Goal: Task Accomplishment & Management: Use online tool/utility

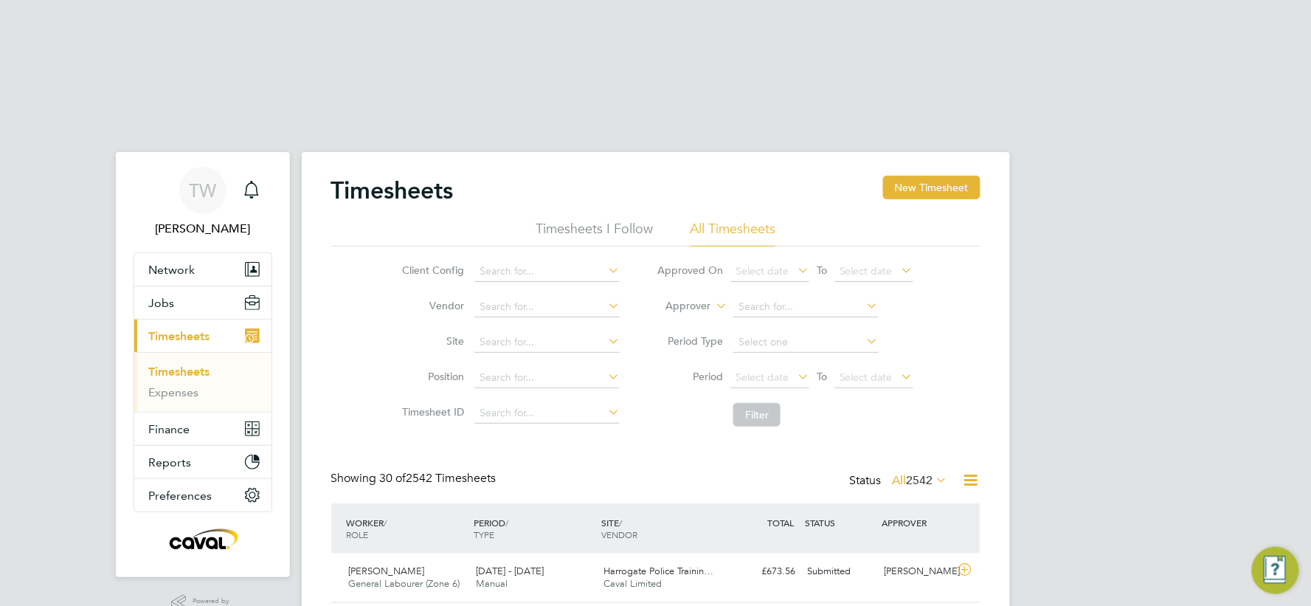
click at [359, 246] on div "Client Config Vendor Site Position Timesheet ID Approved On Select date To Sele…" at bounding box center [655, 339] width 649 height 187
